Goal: Task Accomplishment & Management: Use online tool/utility

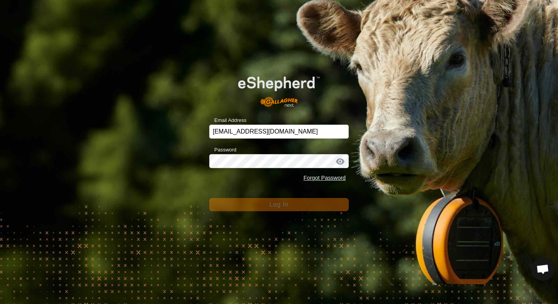
click at [263, 190] on form "Email Address [EMAIL_ADDRESS][DOMAIN_NAME] Password Forgot Password Log In" at bounding box center [279, 138] width 140 height 146
click at [111, 46] on div "Email Address counterculturefarms@gmail.com Password Forgot Password Log In" at bounding box center [279, 152] width 558 height 304
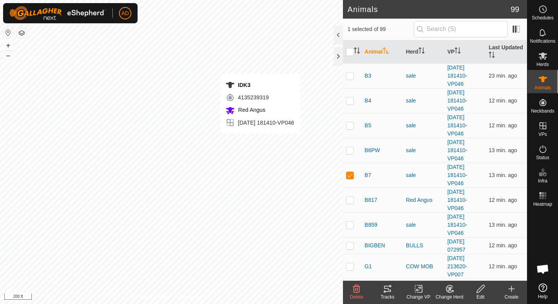
checkbox input "false"
checkbox input "true"
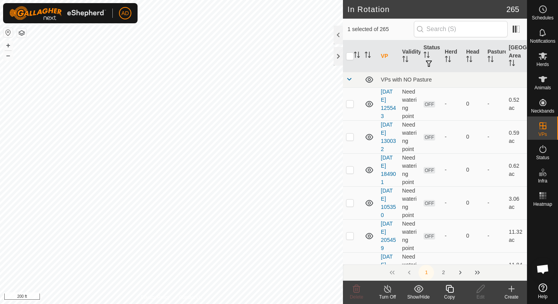
click at [448, 294] on div "Copy" at bounding box center [449, 296] width 31 height 7
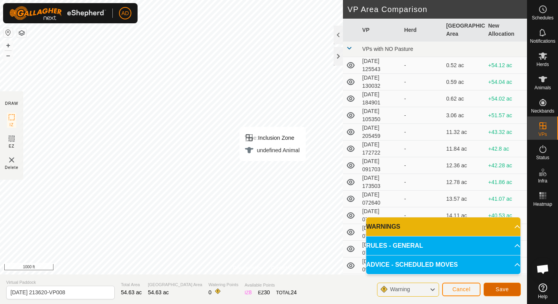
click at [503, 288] on span "Save" at bounding box center [502, 289] width 13 height 6
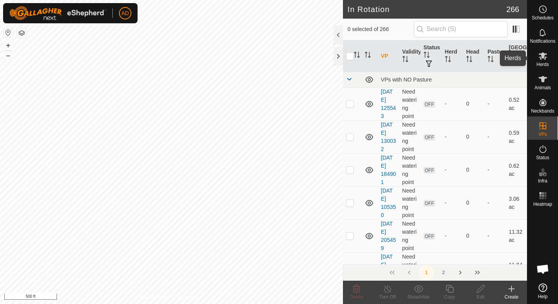
click at [554, 56] on div "Herds" at bounding box center [543, 58] width 31 height 23
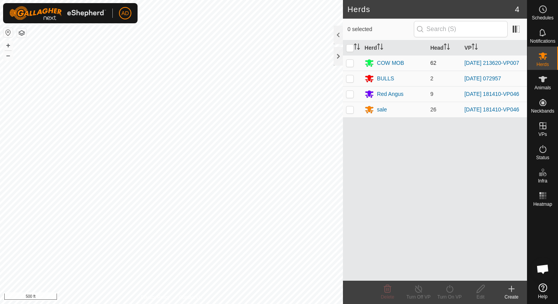
click at [347, 62] on p-checkbox at bounding box center [350, 63] width 8 height 6
checkbox input "true"
click at [452, 298] on div "Turn On VP" at bounding box center [449, 296] width 31 height 7
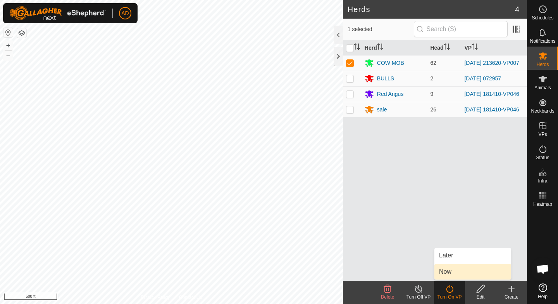
click at [454, 275] on link "Now" at bounding box center [473, 272] width 77 height 16
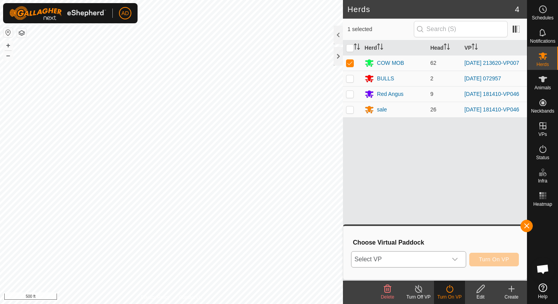
click at [445, 260] on span "Select VP" at bounding box center [400, 259] width 96 height 16
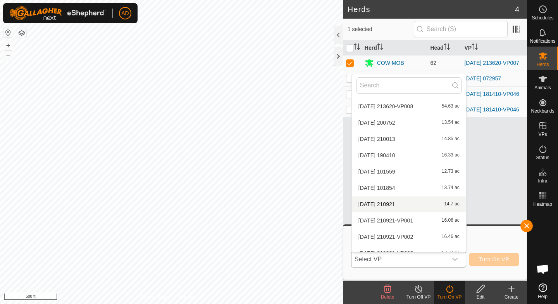
scroll to position [387, 0]
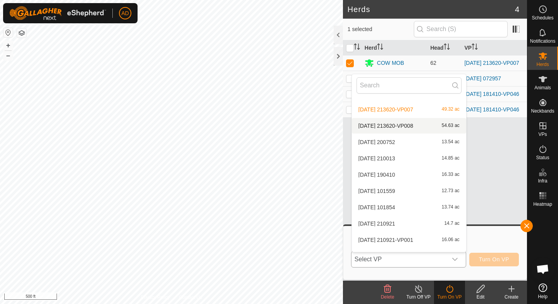
click at [409, 125] on li "[DATE] 213620-VP008 54.63 ac" at bounding box center [409, 126] width 114 height 16
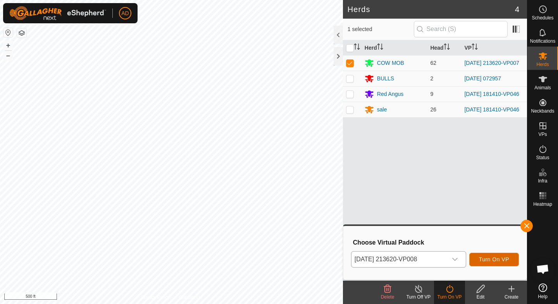
click at [500, 261] on span "Turn On VP" at bounding box center [494, 259] width 30 height 6
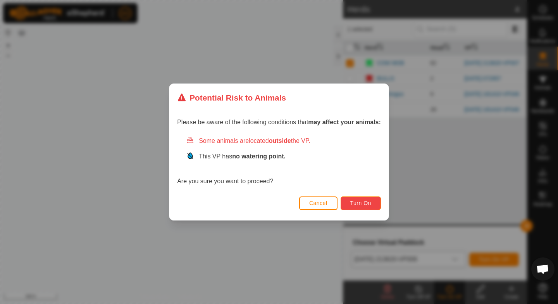
click at [368, 203] on span "Turn On" at bounding box center [361, 203] width 21 height 6
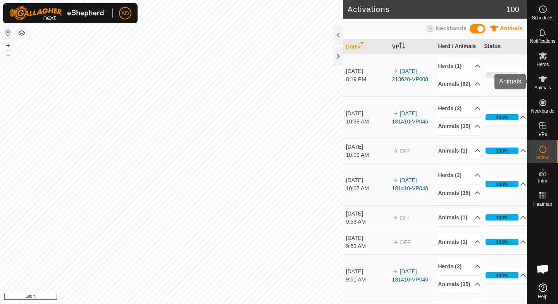
click at [548, 86] on span "Animals" at bounding box center [543, 87] width 17 height 5
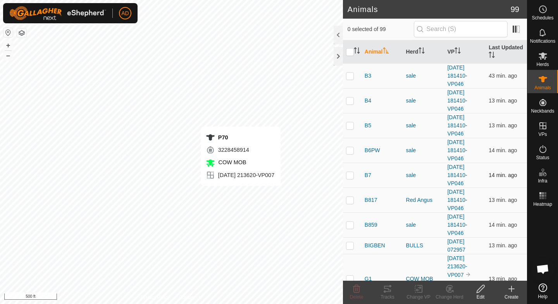
checkbox input "true"
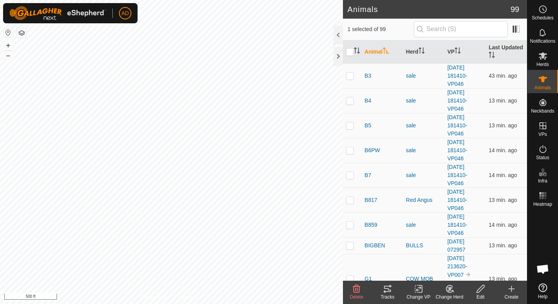
click at [382, 54] on th "Animal" at bounding box center [382, 51] width 41 height 23
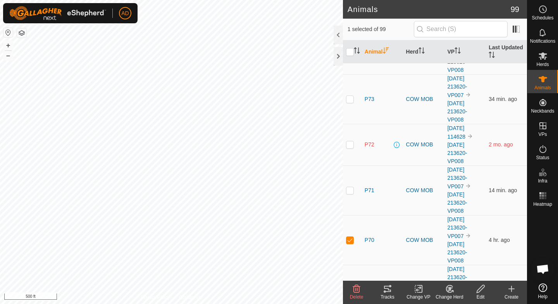
scroll to position [2330, 0]
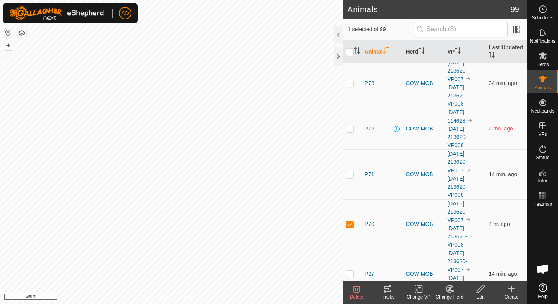
click at [352, 125] on p-checkbox at bounding box center [350, 128] width 8 height 6
click at [350, 125] on p-checkbox at bounding box center [350, 128] width 8 height 6
checkbox input "false"
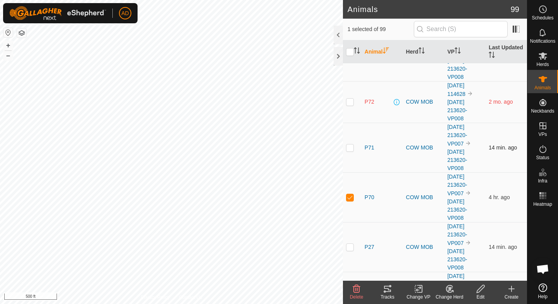
scroll to position [2360, 0]
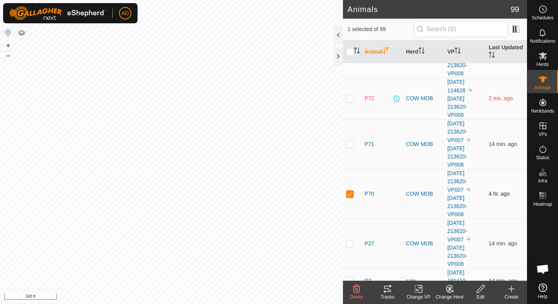
click at [494, 190] on span "4 hr. ago" at bounding box center [499, 193] width 21 height 6
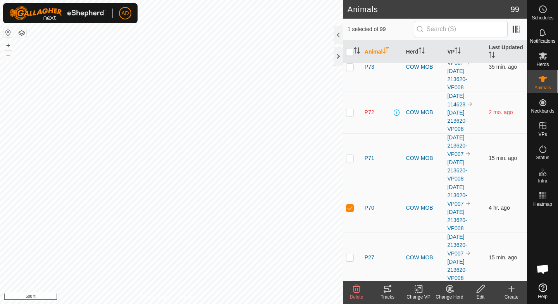
scroll to position [2352, 0]
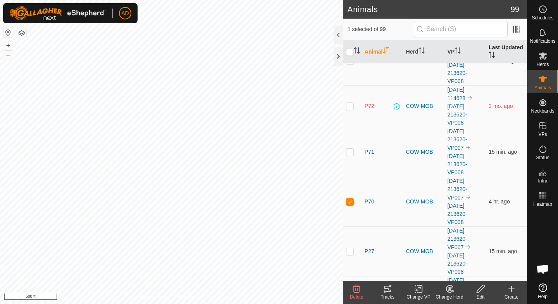
click at [499, 49] on th "Last Updated" at bounding box center [506, 51] width 41 height 23
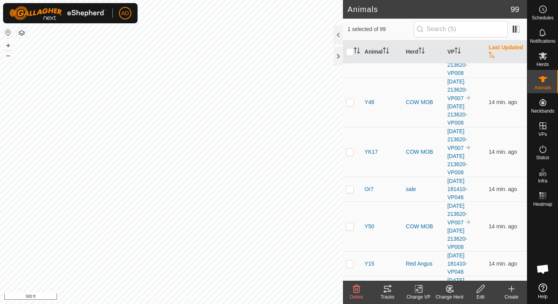
scroll to position [0, 0]
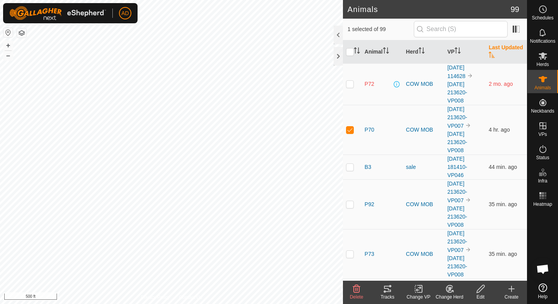
click at [499, 49] on th "Last Updated" at bounding box center [506, 51] width 41 height 23
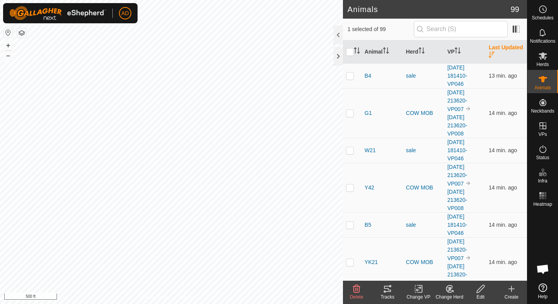
click at [499, 49] on th "Last Updated" at bounding box center [506, 51] width 41 height 23
